Goal: Find specific page/section: Find specific page/section

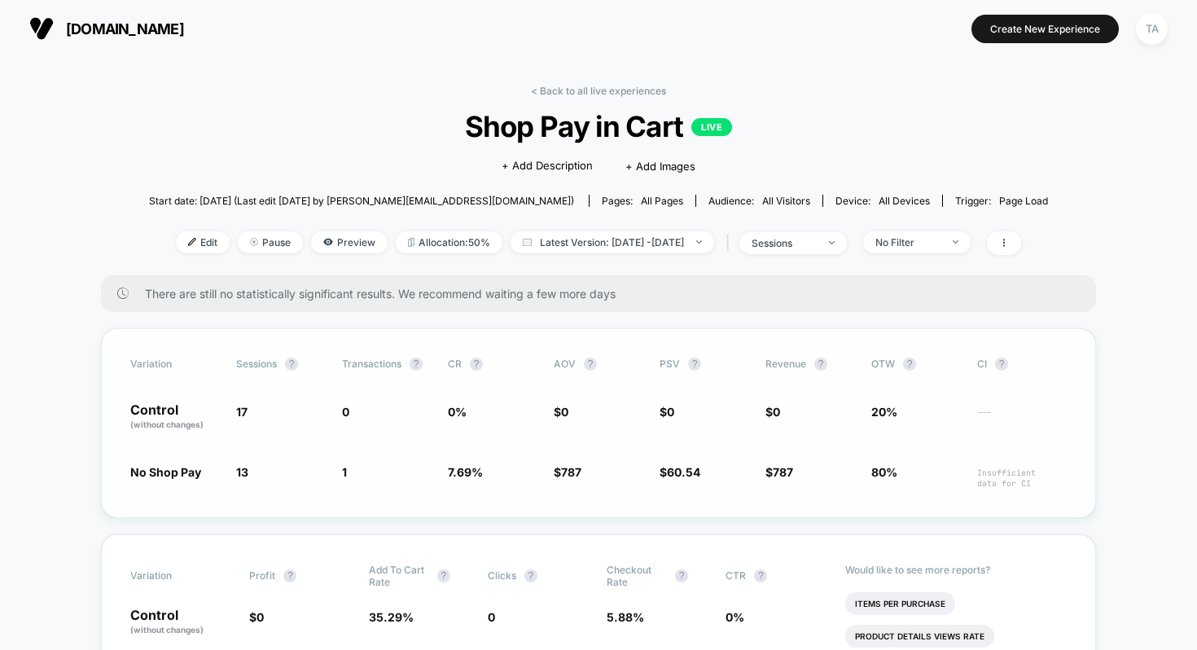
scroll to position [144, 0]
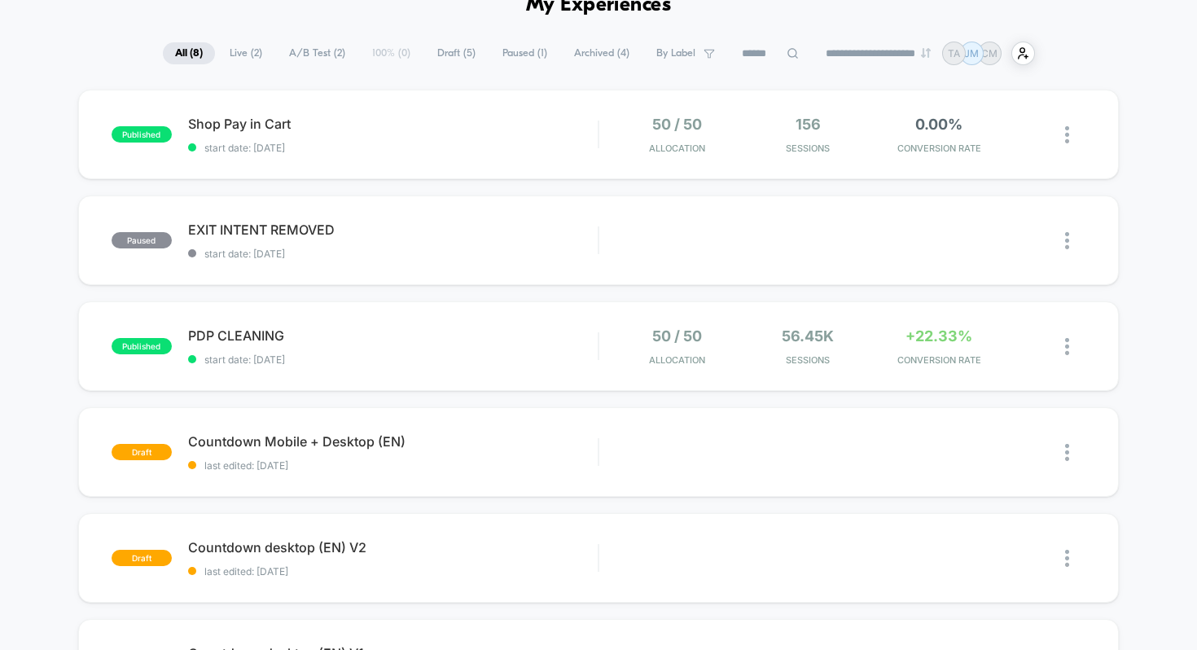
scroll to position [89, 0]
click at [255, 131] on span "Shop Pay in Cart Click to edit experience details" at bounding box center [393, 123] width 410 height 16
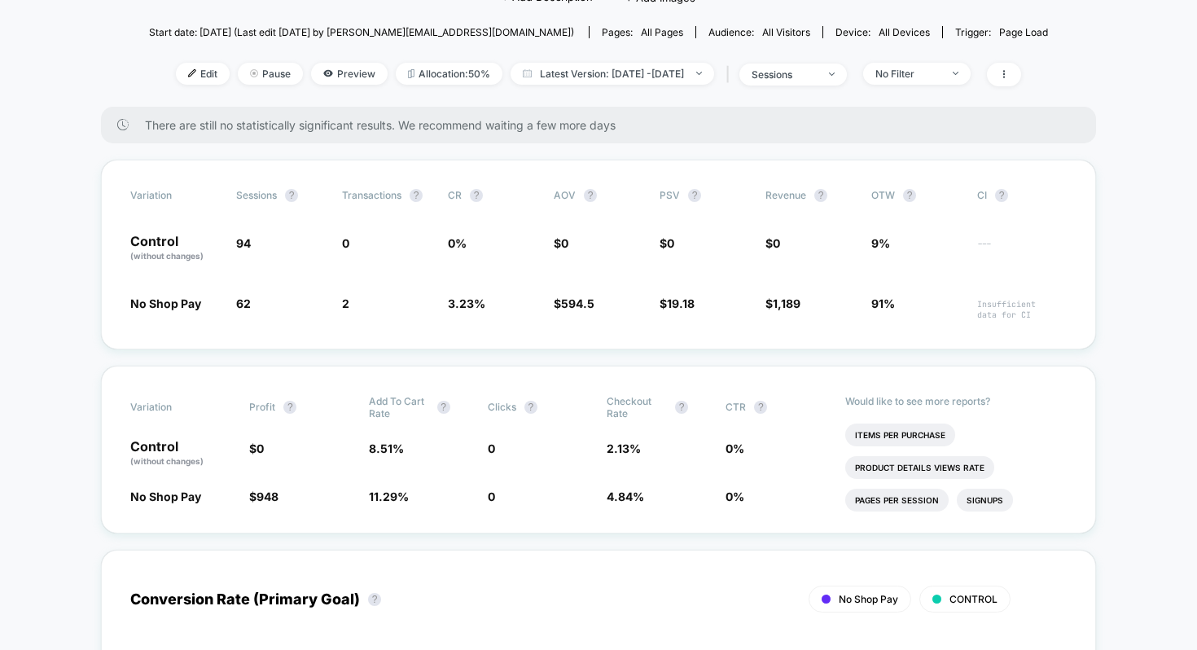
scroll to position [233, 0]
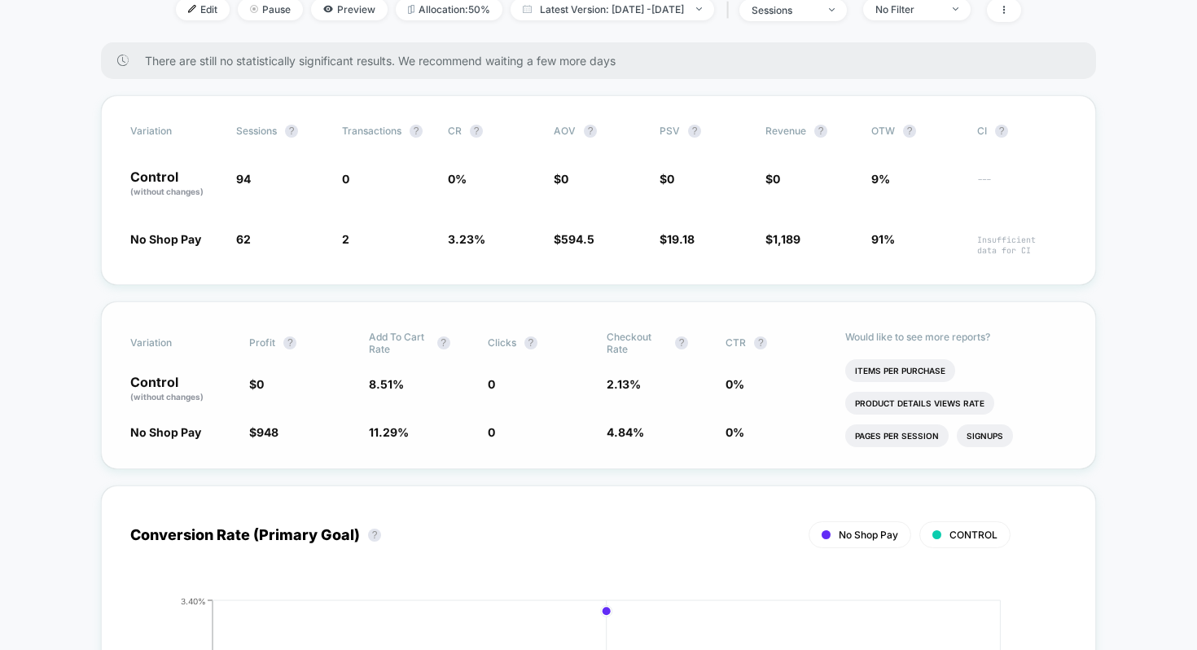
click at [1041, 370] on ul "Items Per Purchase Product Details Views Rate Pages Per Session Signups Signups…" at bounding box center [956, 408] width 222 height 98
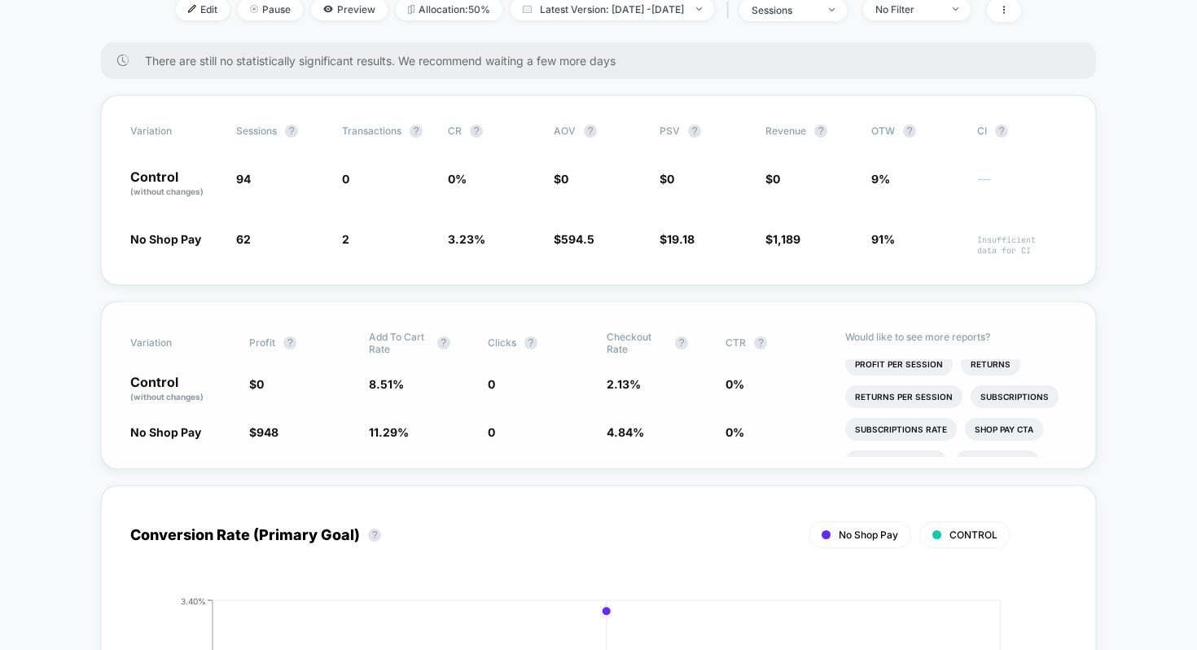
scroll to position [151, 0]
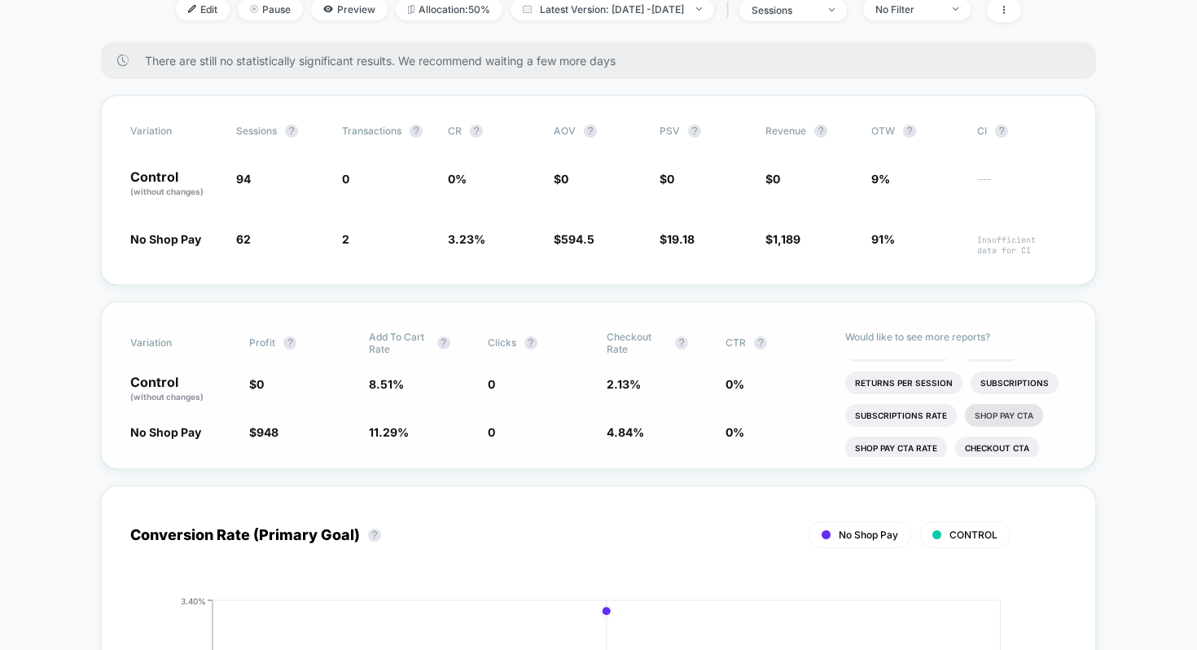
click at [991, 418] on li "Shop Pay CTA" at bounding box center [1004, 415] width 78 height 23
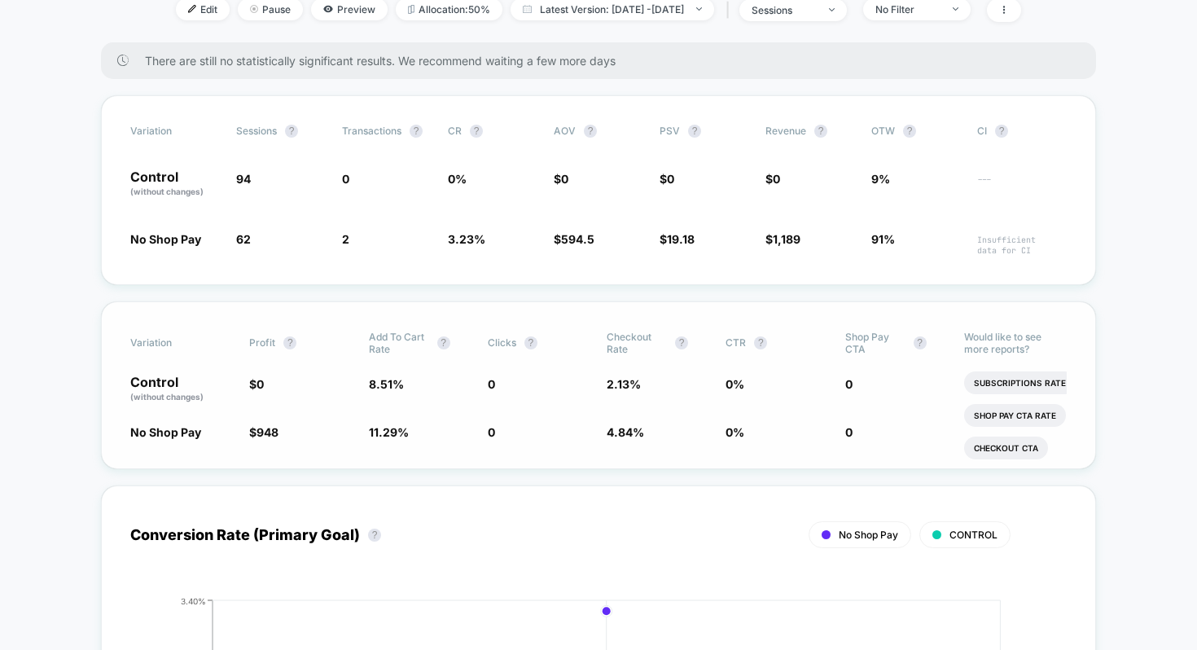
scroll to position [366, 0]
click at [1003, 409] on li "Checkout CTA" at bounding box center [1006, 408] width 84 height 23
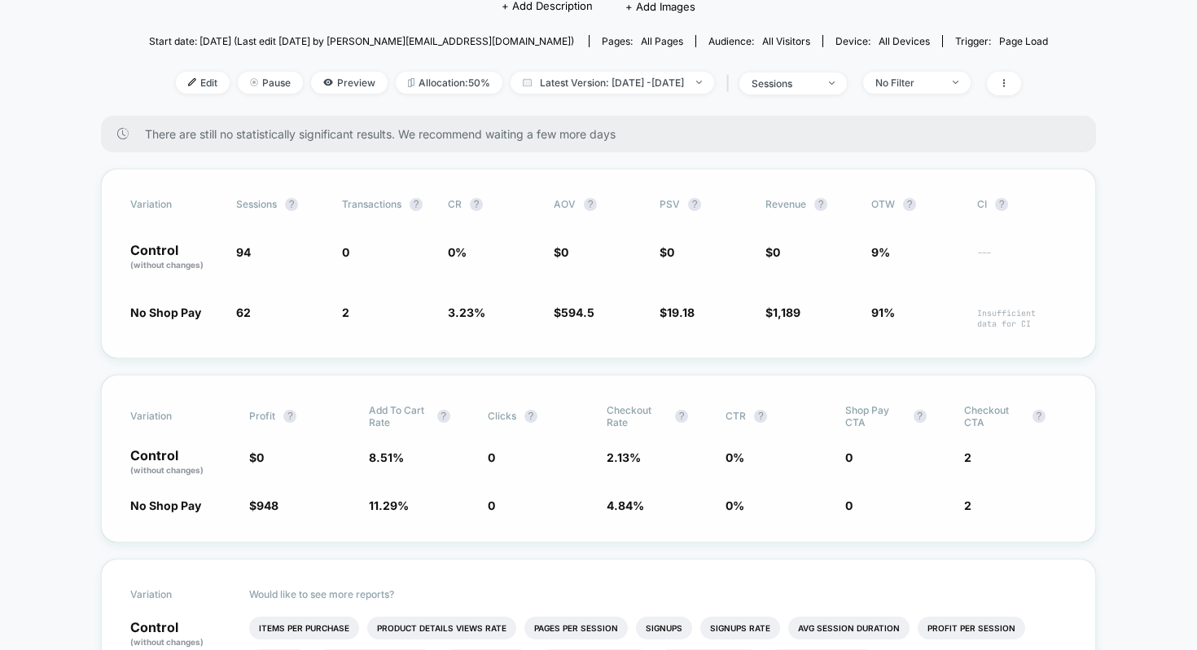
scroll to position [0, 0]
